Goal: Communication & Community: Connect with others

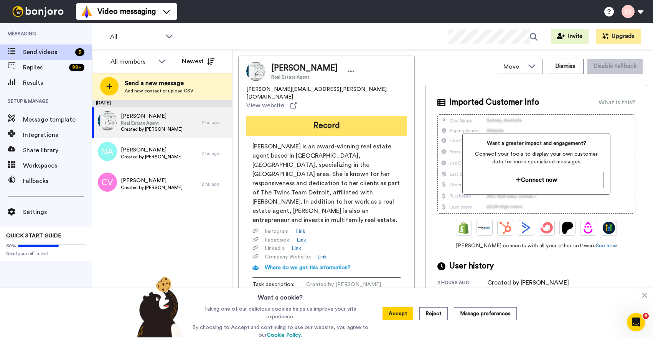
click at [309, 116] on button "Record" at bounding box center [326, 126] width 160 height 20
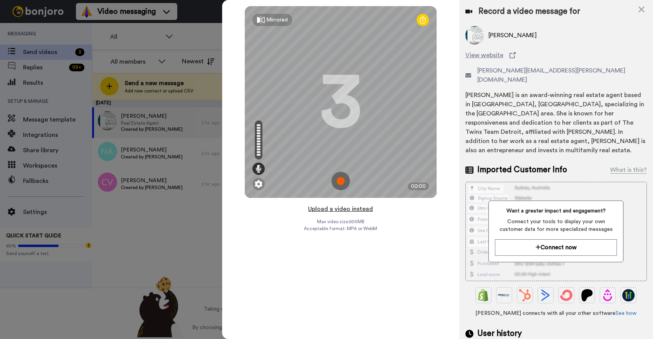
click at [330, 211] on button "Upload a video instead" at bounding box center [340, 209] width 69 height 10
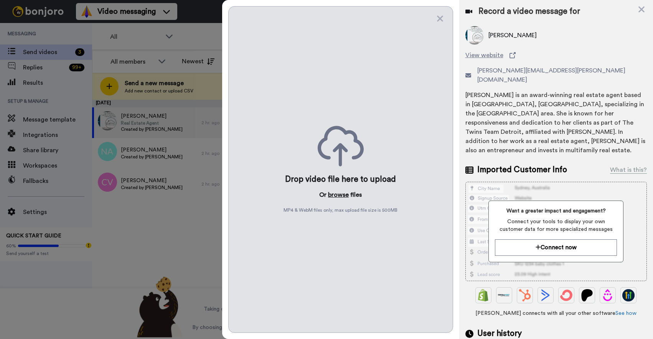
click at [338, 192] on button "browse" at bounding box center [338, 194] width 21 height 9
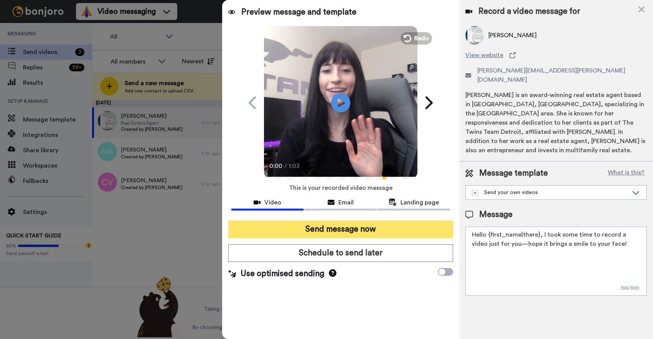
click at [336, 227] on button "Send message now" at bounding box center [340, 230] width 225 height 18
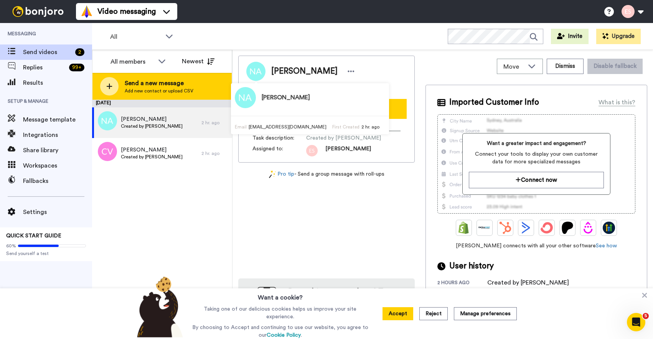
click at [189, 84] on span "Send a new message" at bounding box center [159, 83] width 69 height 9
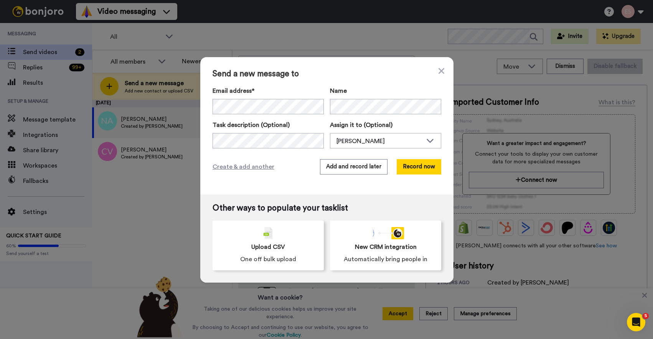
click at [357, 97] on div "Name" at bounding box center [385, 100] width 111 height 28
click at [357, 75] on span "Send a new message to" at bounding box center [327, 73] width 229 height 9
click at [367, 169] on button "Add and record later" at bounding box center [354, 166] width 68 height 15
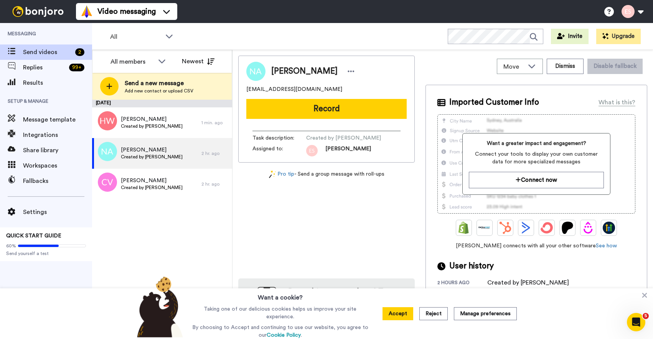
click at [177, 90] on span "Add new contact or upload CSV" at bounding box center [159, 91] width 69 height 6
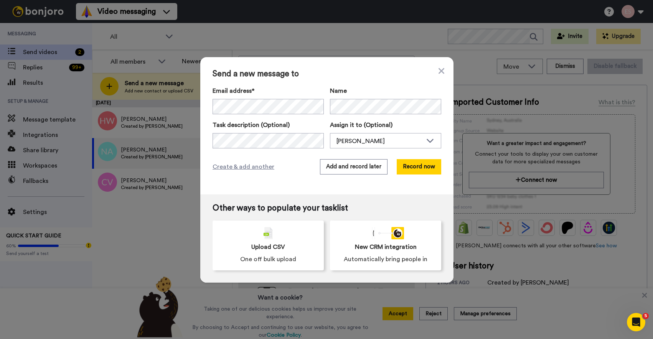
click at [374, 73] on span "Send a new message to" at bounding box center [327, 73] width 229 height 9
click at [362, 165] on button "Add and record later" at bounding box center [354, 166] width 68 height 15
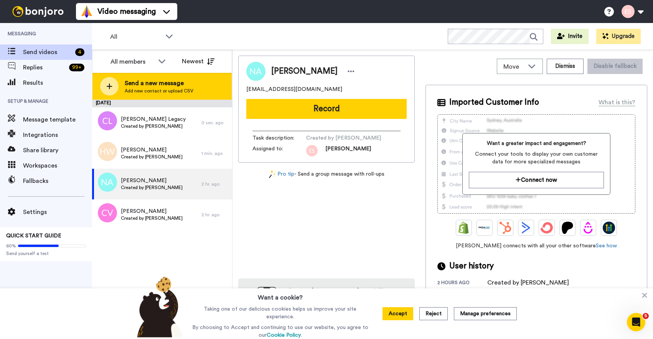
click at [187, 90] on span "Add new contact or upload CSV" at bounding box center [159, 91] width 69 height 6
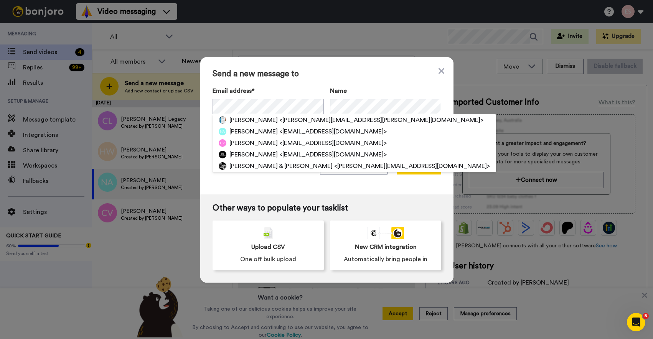
click at [361, 79] on div "Send a new message to Email address* [PERSON_NAME] <[PERSON_NAME][EMAIL_ADDRESS…" at bounding box center [326, 125] width 253 height 137
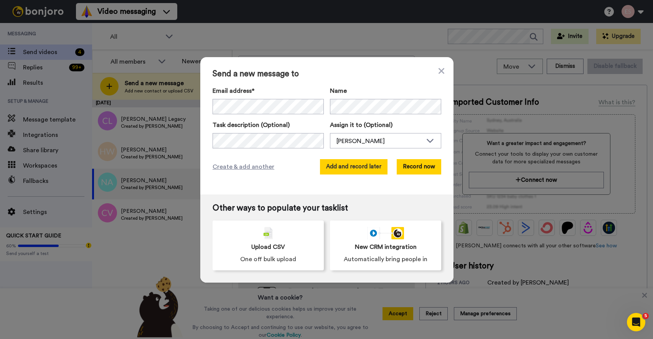
click at [369, 166] on button "Add and record later" at bounding box center [354, 166] width 68 height 15
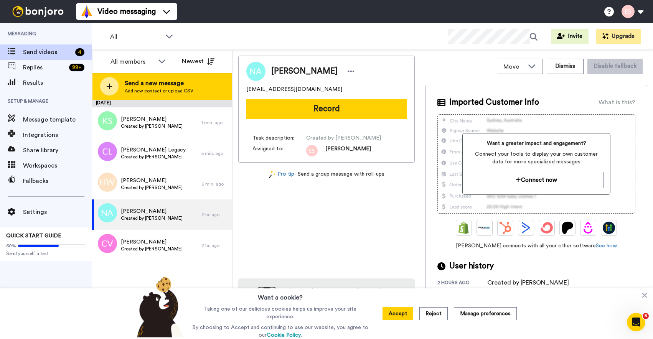
click at [169, 96] on div "Send a new message Add new contact or upload CSV" at bounding box center [162, 86] width 139 height 27
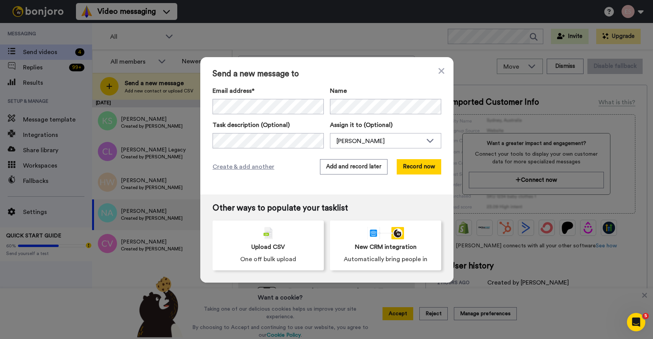
click at [355, 82] on div "Send a new message to Email address* [PERSON_NAME] <[PERSON_NAME][EMAIL_ADDRESS…" at bounding box center [326, 125] width 253 height 137
click at [359, 169] on button "Add and record later" at bounding box center [354, 166] width 68 height 15
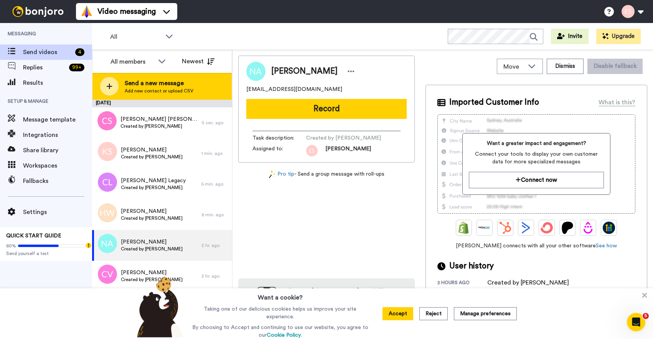
click at [216, 89] on div "Send a new message Add new contact or upload CSV" at bounding box center [162, 86] width 139 height 27
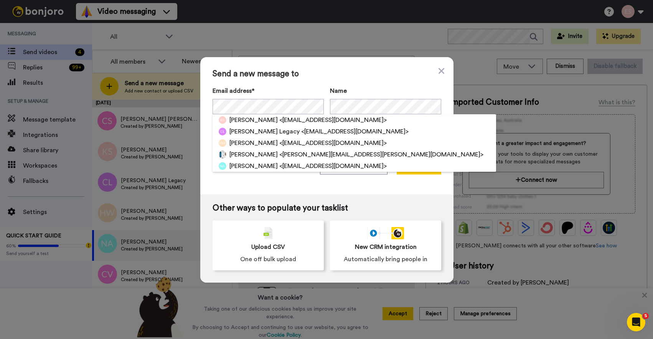
click at [375, 73] on span "Send a new message to" at bounding box center [327, 73] width 229 height 9
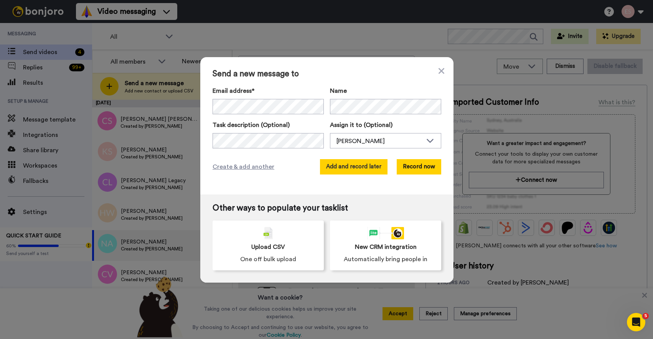
click at [354, 164] on button "Add and record later" at bounding box center [354, 166] width 68 height 15
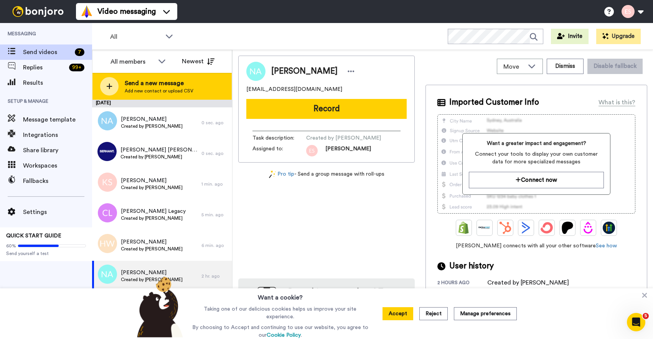
click at [223, 92] on div "Send a new message Add new contact or upload CSV" at bounding box center [162, 86] width 139 height 27
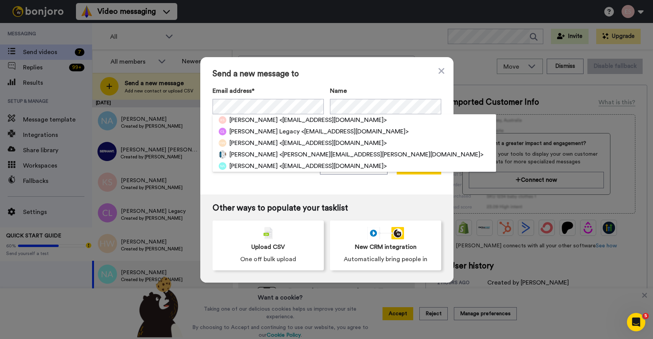
click at [372, 72] on span "Send a new message to" at bounding box center [327, 73] width 229 height 9
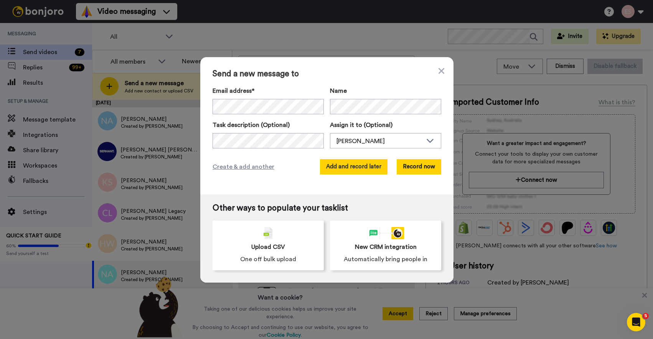
click at [362, 166] on button "Add and record later" at bounding box center [354, 166] width 68 height 15
